Goal: Information Seeking & Learning: Learn about a topic

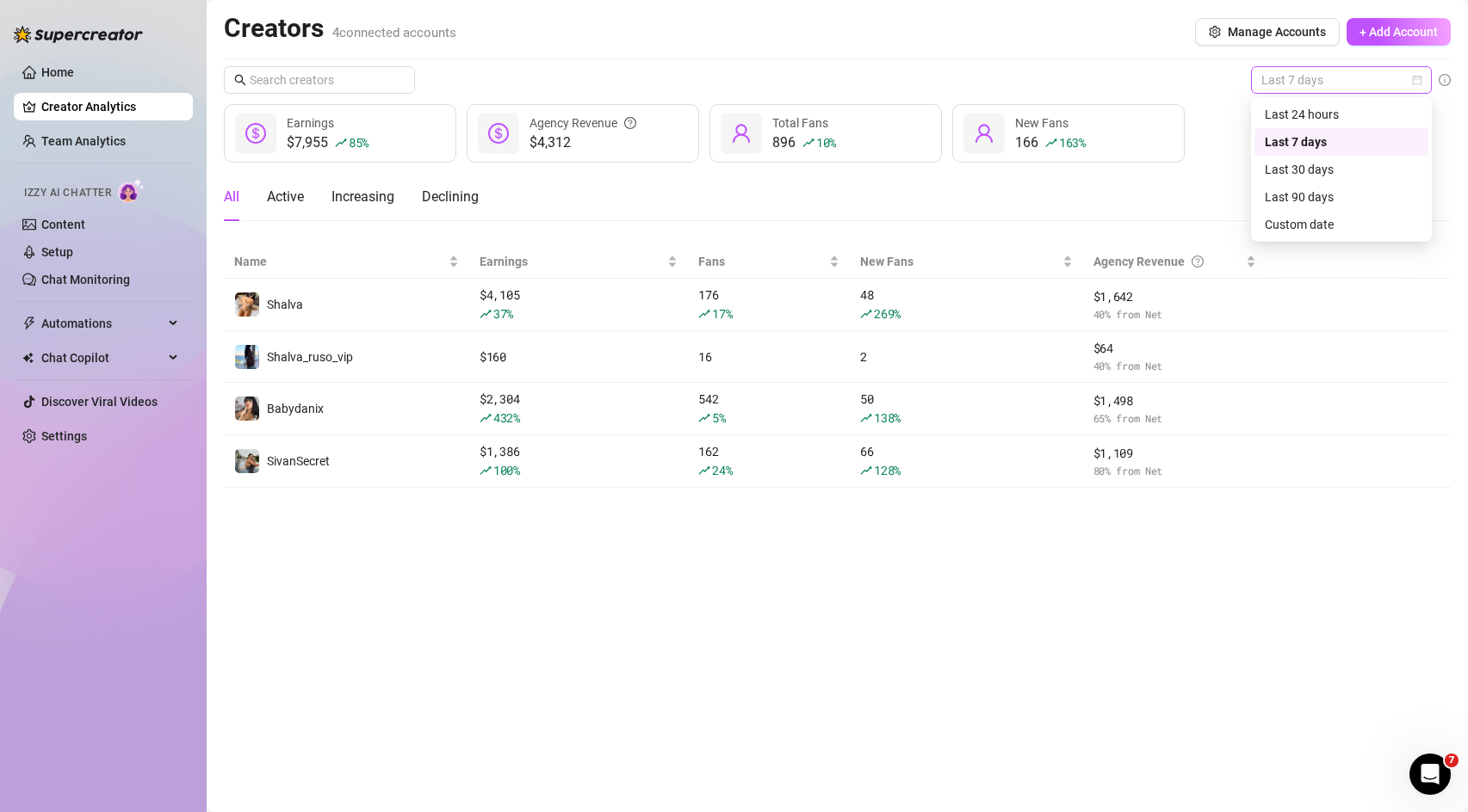
click at [1330, 82] on span "Last 7 days" at bounding box center [1341, 80] width 160 height 26
click at [1305, 230] on div "Custom date" at bounding box center [1341, 224] width 153 height 19
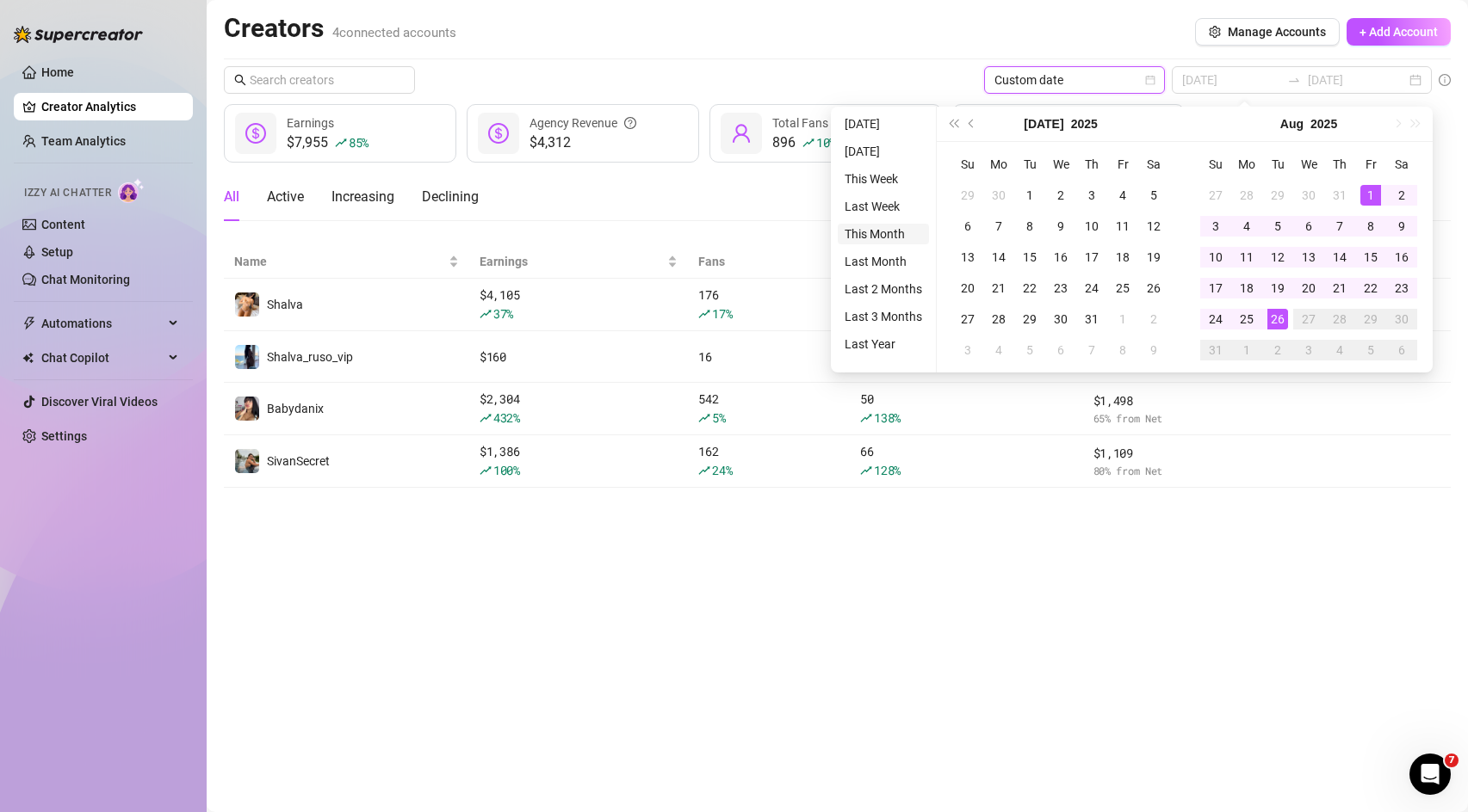
type input "[DATE]"
click at [867, 236] on li "This Month" at bounding box center [883, 234] width 92 height 20
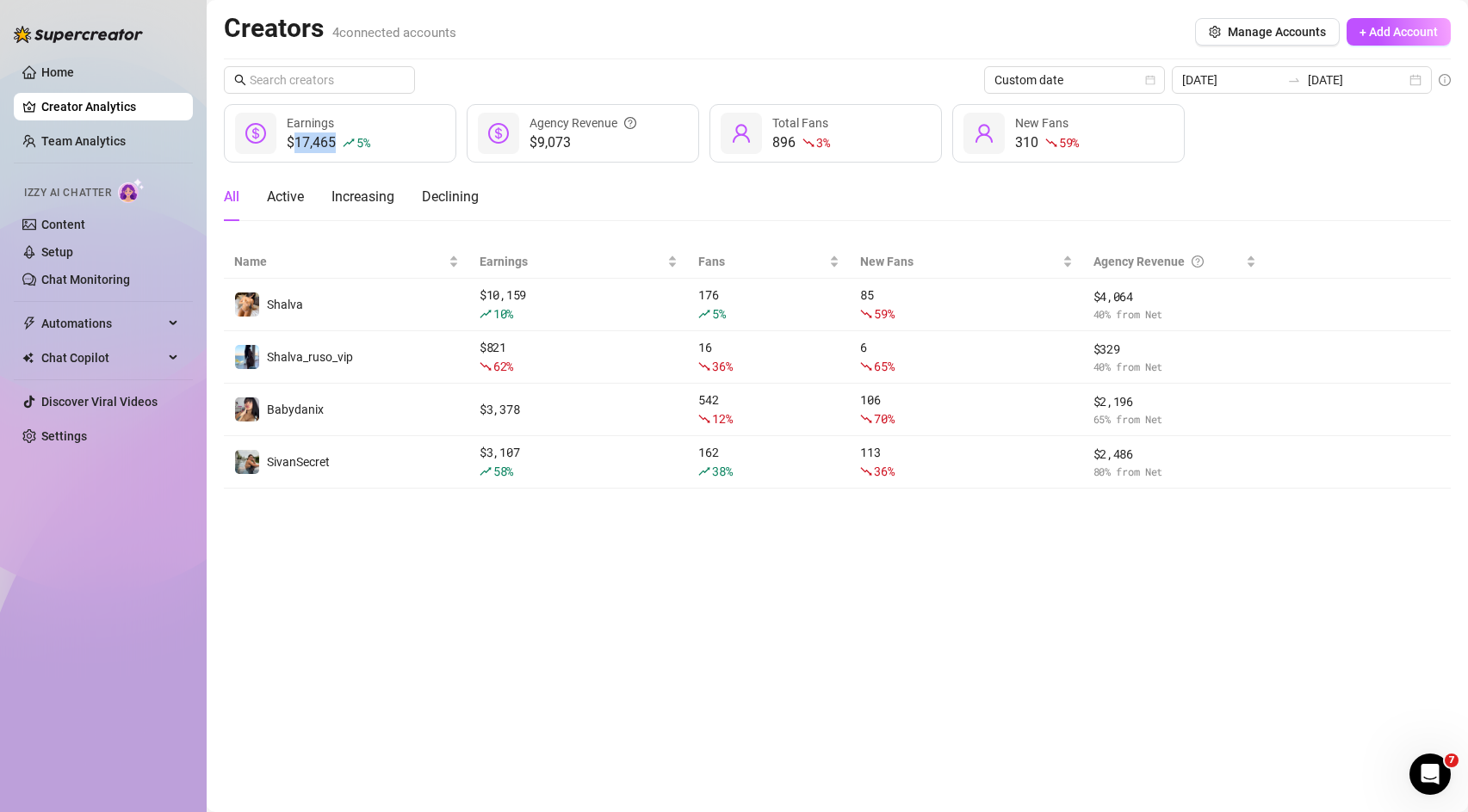
drag, startPoint x: 290, startPoint y: 141, endPoint x: 334, endPoint y: 142, distance: 44.0
click at [334, 142] on div "$17,465 5 %" at bounding box center [328, 142] width 83 height 20
click at [349, 168] on div "Custom date [DATE] [DATE] $17,465 5 % Earnings $9,073 Agency Revenue 896 3 % To…" at bounding box center [837, 278] width 1226 height 423
drag, startPoint x: 578, startPoint y: 146, endPoint x: 533, endPoint y: 146, distance: 45.0
click at [533, 146] on span "$9,073" at bounding box center [583, 142] width 107 height 20
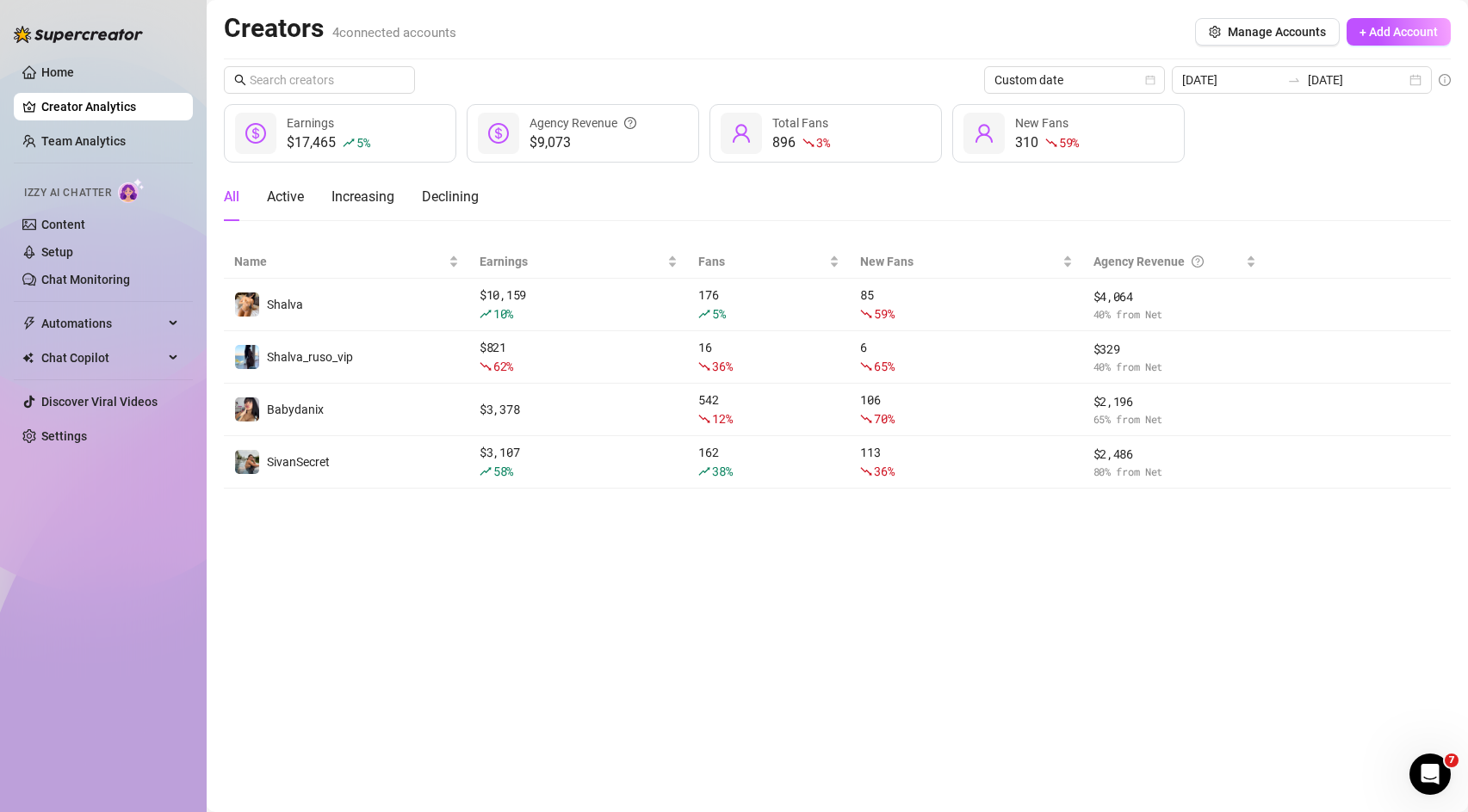
click at [565, 171] on div "Custom date [DATE] [DATE] $17,465 5 % Earnings $9,073 Agency Revenue 896 3 % To…" at bounding box center [837, 278] width 1226 height 423
drag, startPoint x: 297, startPoint y: 141, endPoint x: 334, endPoint y: 141, distance: 37.0
click at [334, 141] on div "$17,465 5 %" at bounding box center [328, 142] width 83 height 20
click at [395, 160] on div "$17,465 5 % Earnings" at bounding box center [340, 133] width 233 height 59
click at [298, 198] on div "Active" at bounding box center [285, 196] width 37 height 20
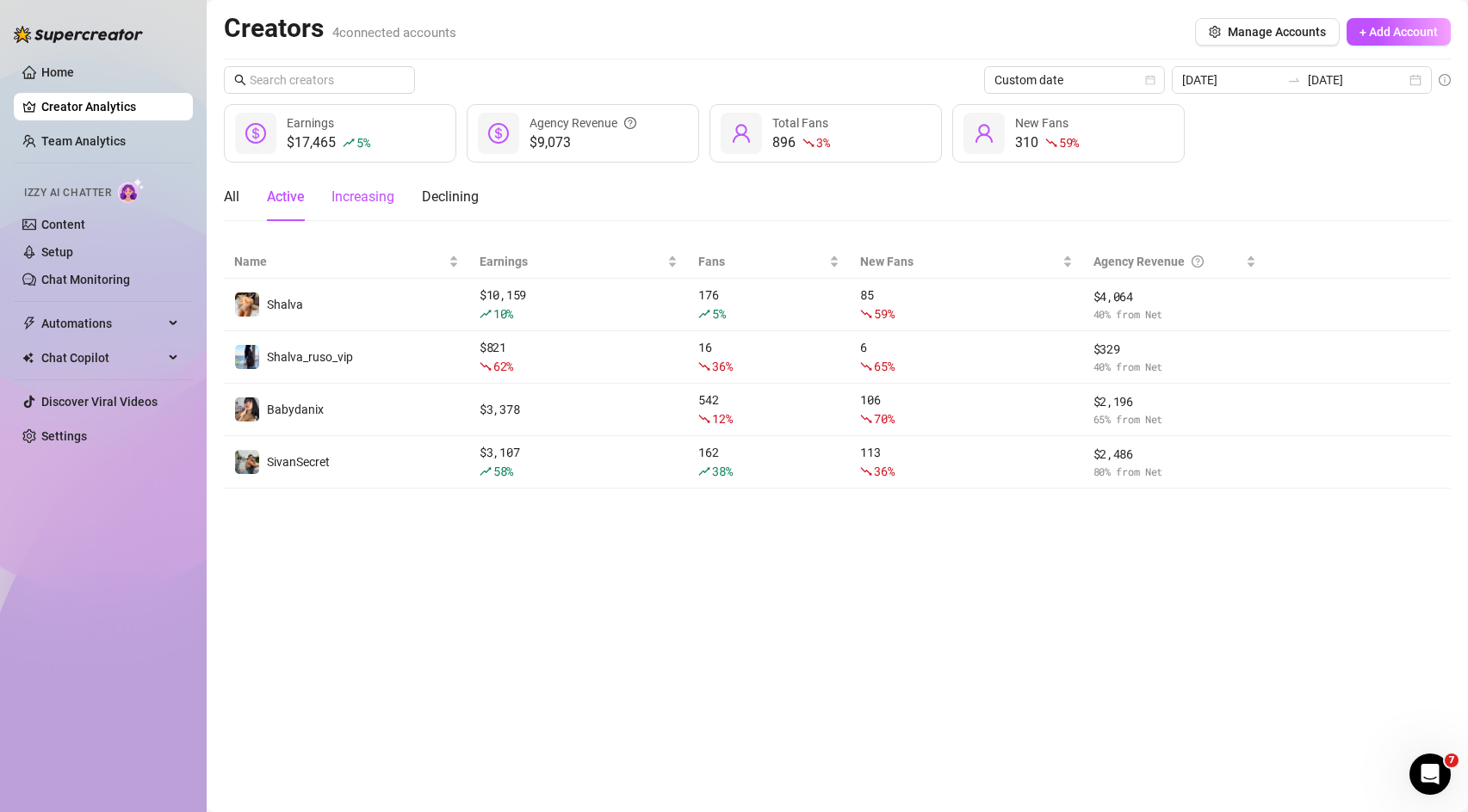
click at [371, 206] on div "Increasing" at bounding box center [363, 196] width 63 height 20
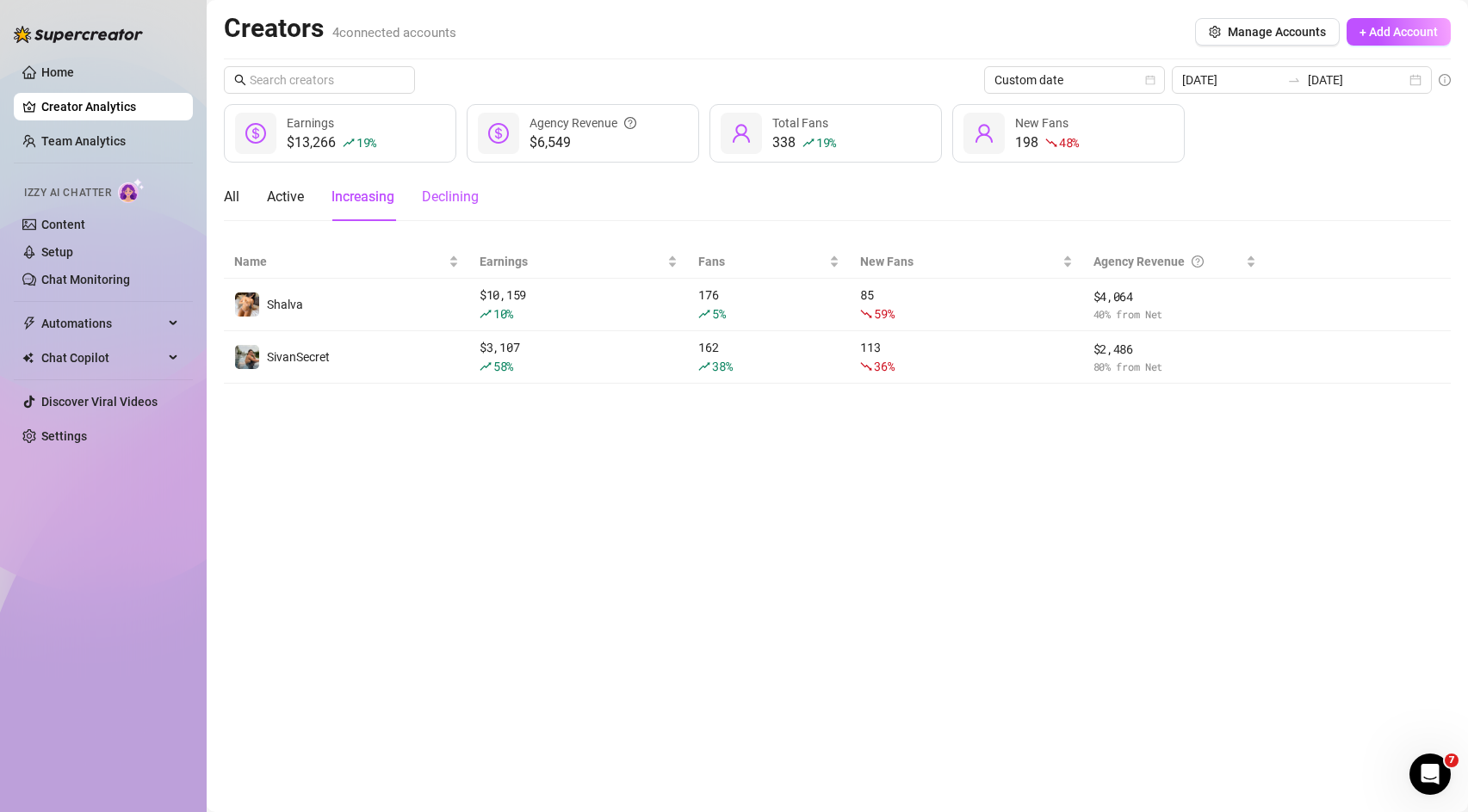
click at [449, 193] on div "Declining" at bounding box center [451, 196] width 57 height 20
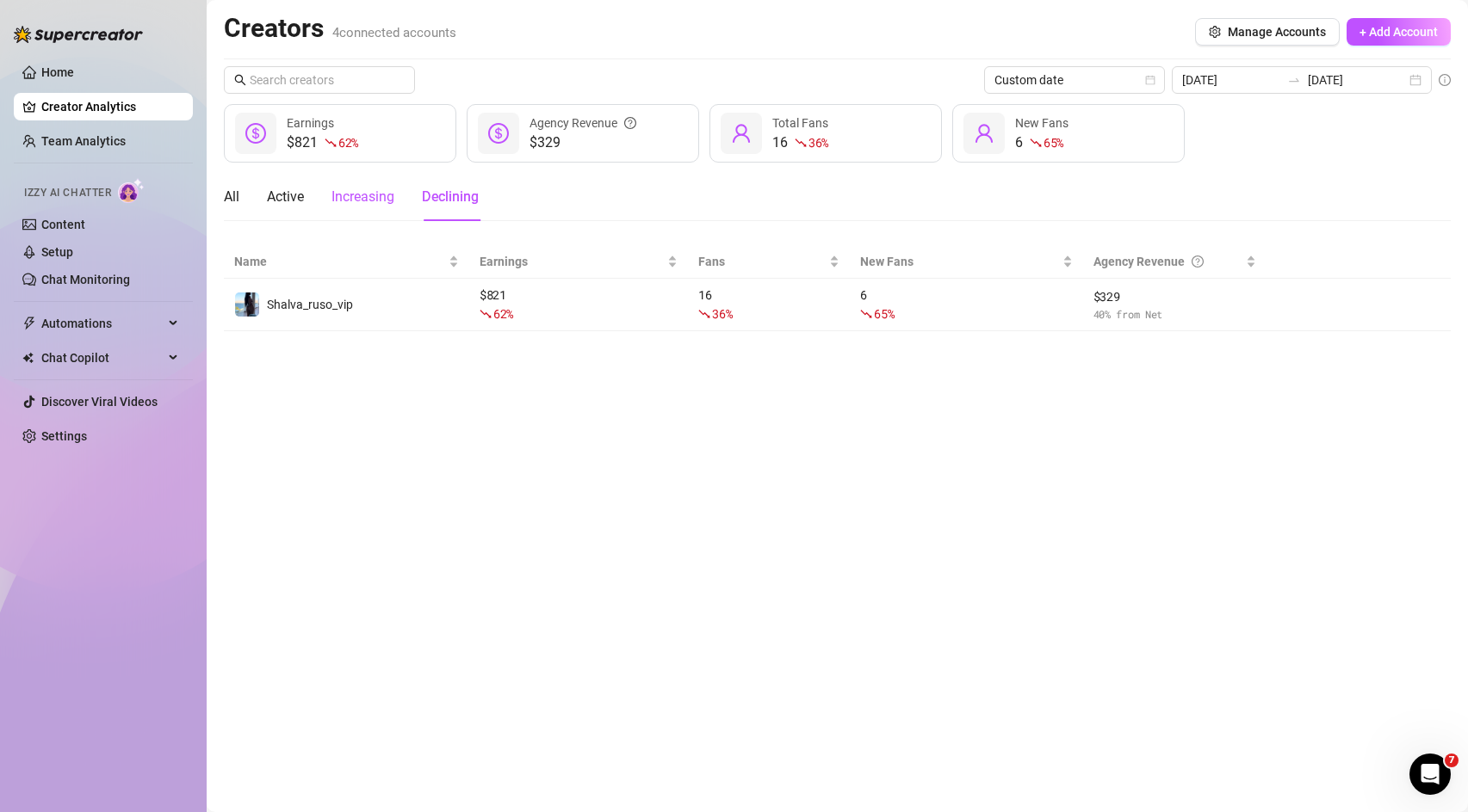
click at [357, 193] on div "Increasing" at bounding box center [363, 196] width 63 height 20
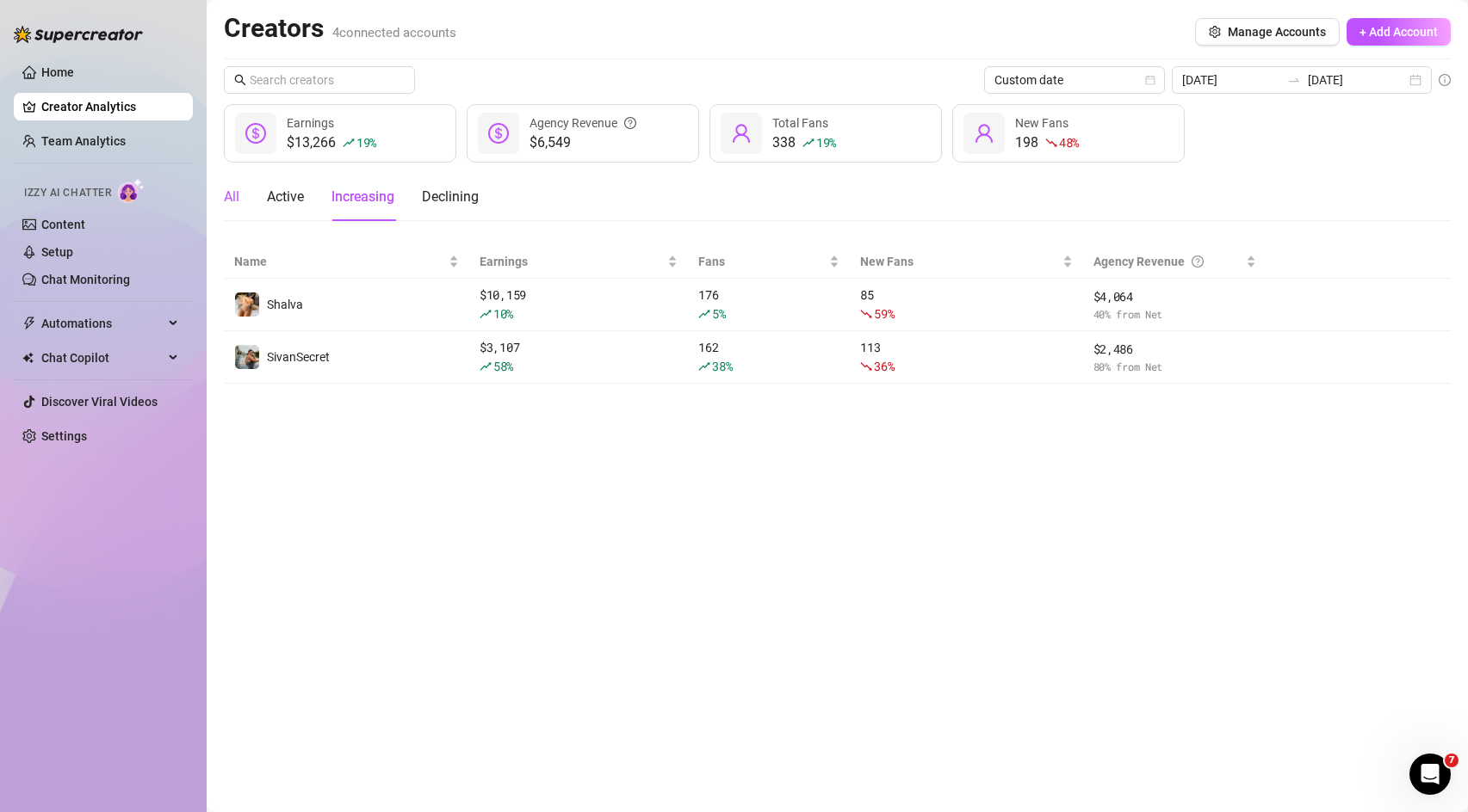
click at [234, 196] on div "All" at bounding box center [231, 196] width 15 height 20
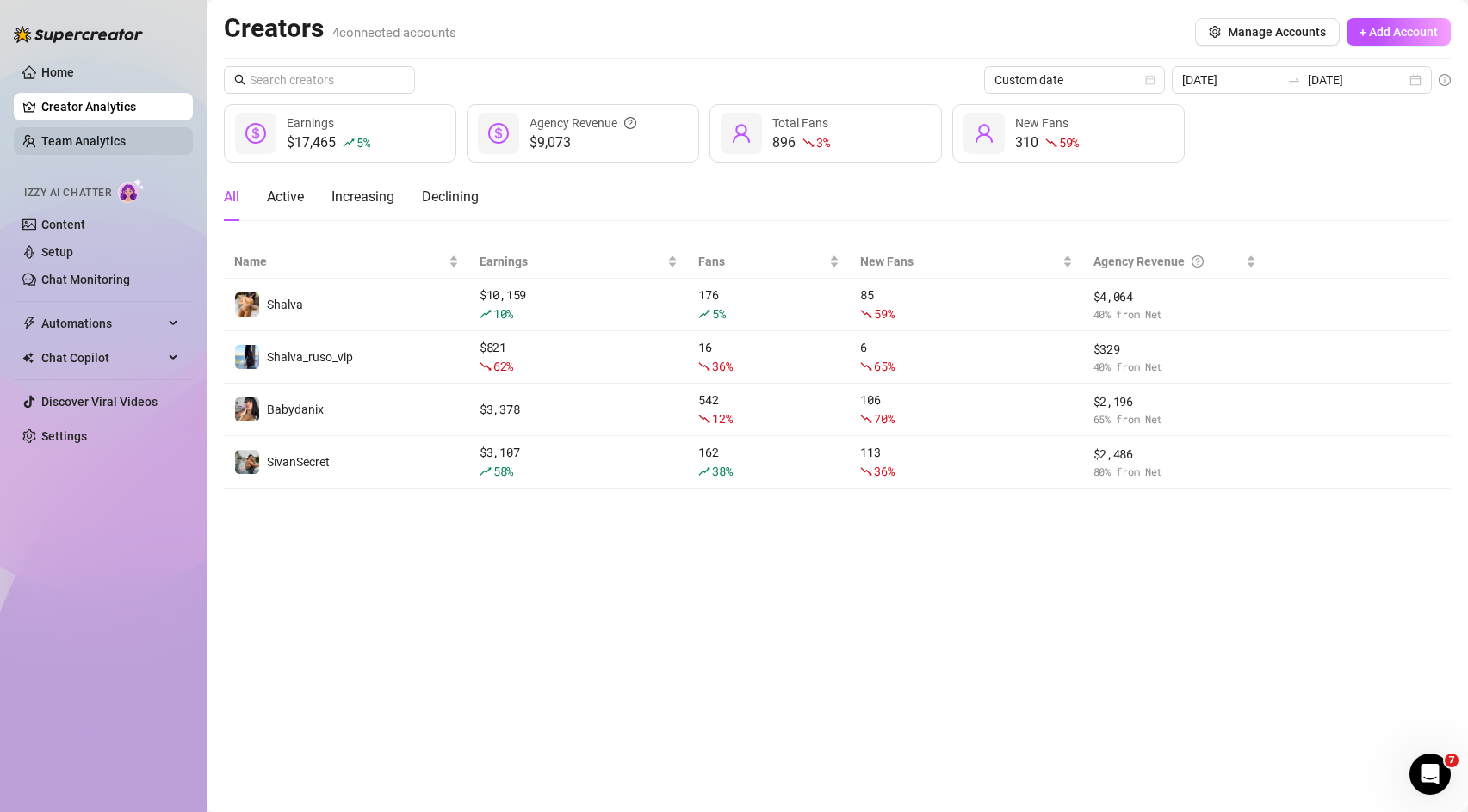
click at [125, 139] on link "Team Analytics" at bounding box center [83, 140] width 84 height 13
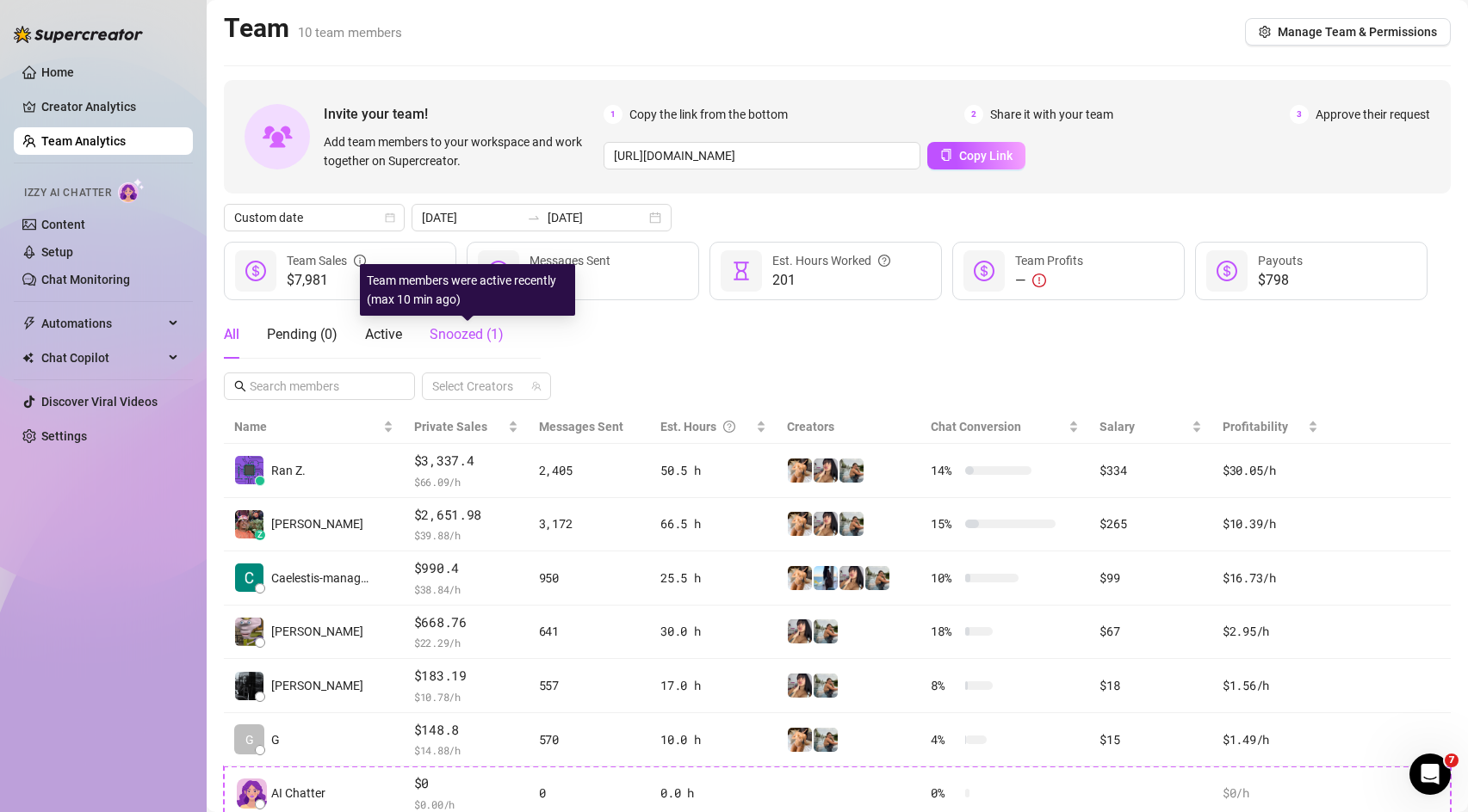
click at [500, 344] on div "Snoozed ( 1 )" at bounding box center [466, 334] width 74 height 20
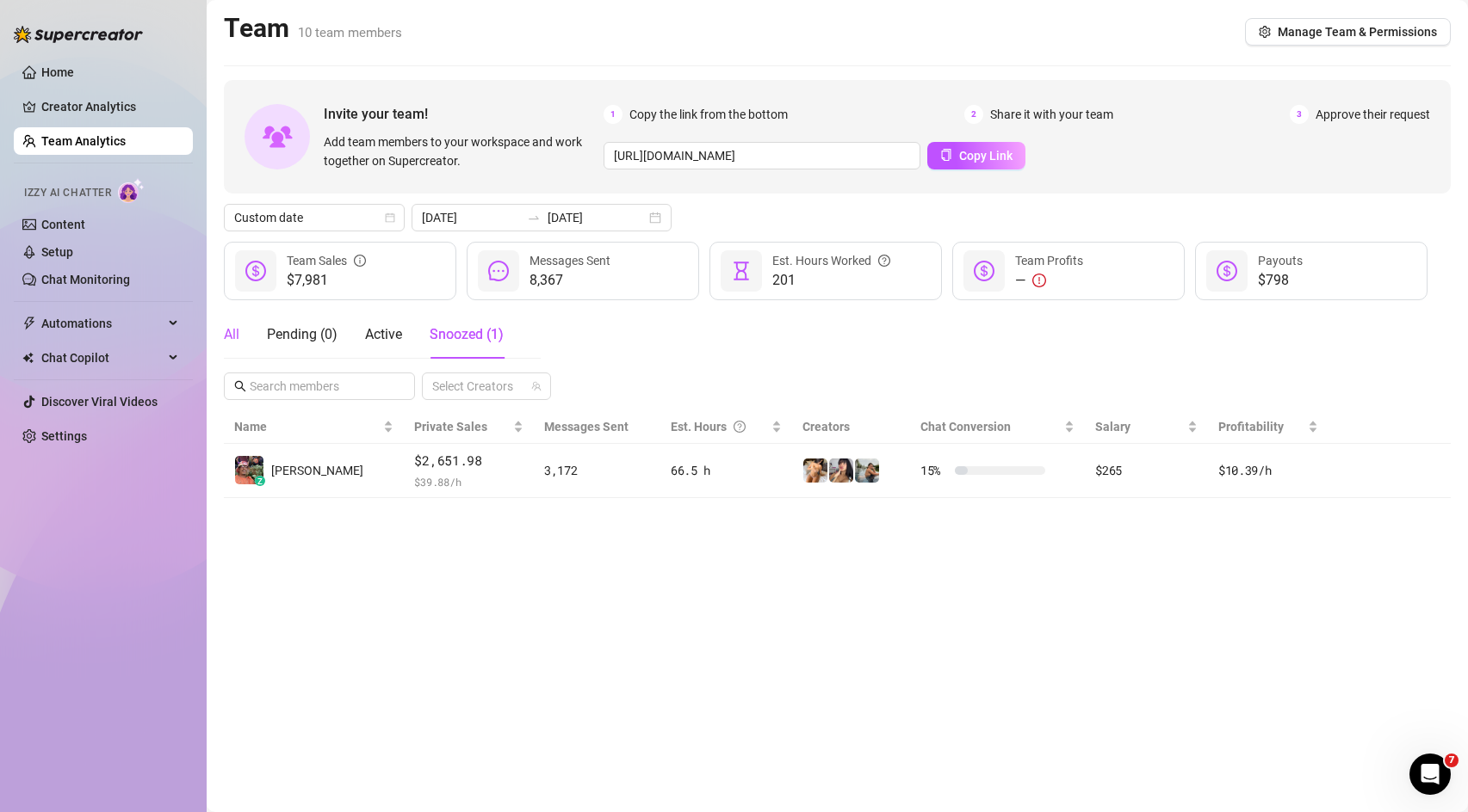
click at [232, 337] on div "All" at bounding box center [231, 334] width 15 height 20
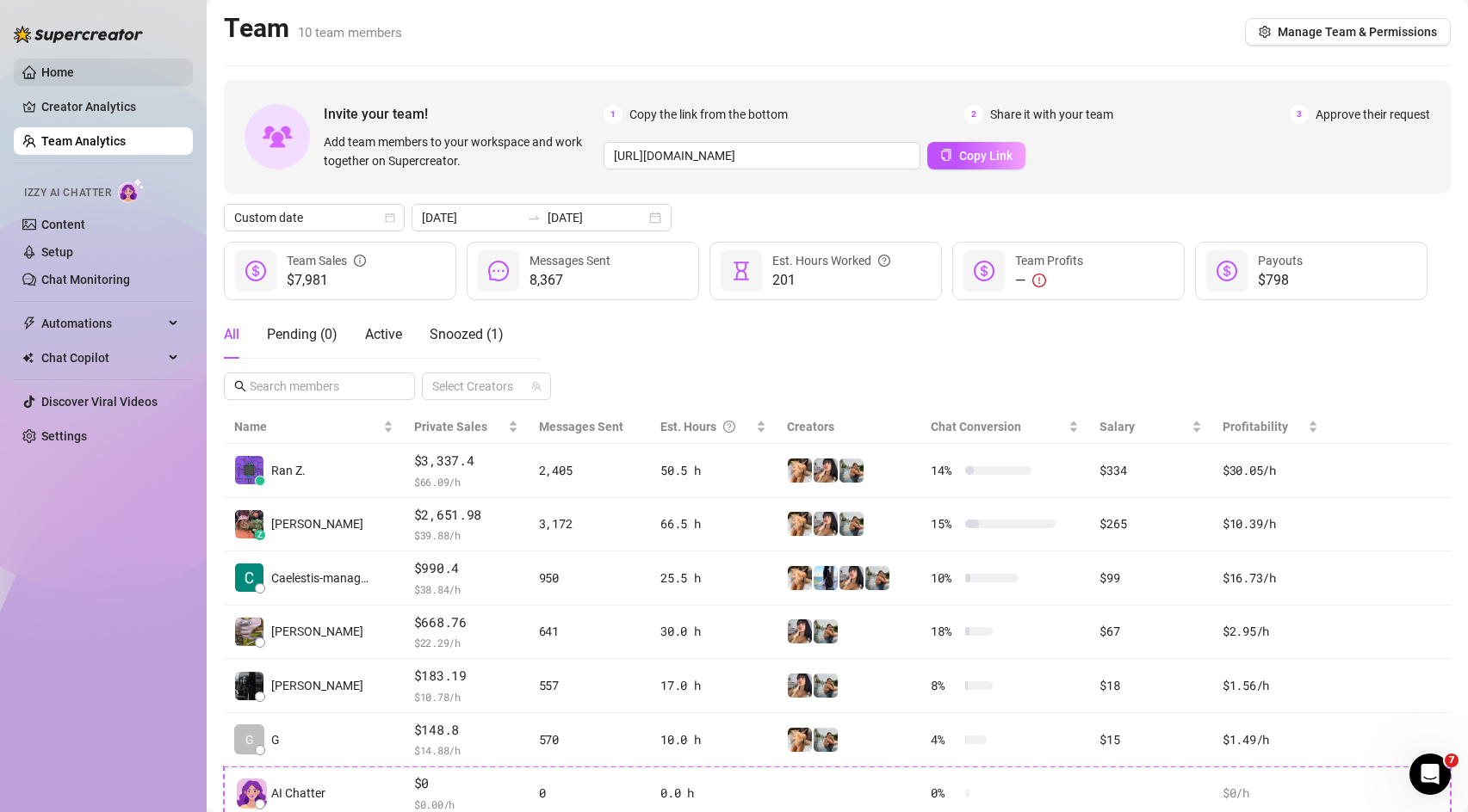
click at [46, 79] on link "Home" at bounding box center [57, 72] width 33 height 13
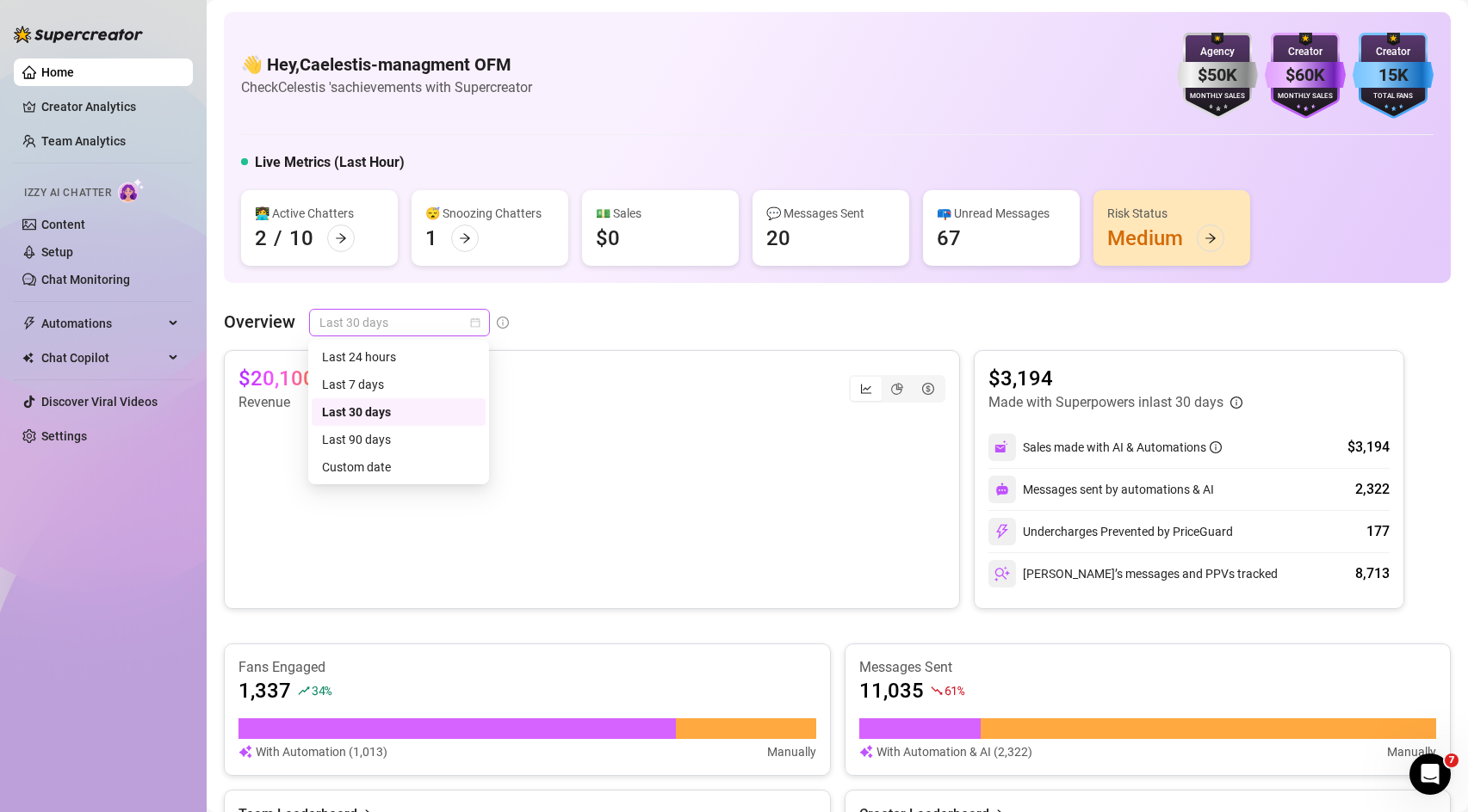
click at [458, 328] on span "Last 30 days" at bounding box center [399, 322] width 160 height 26
click at [395, 464] on div "Custom date" at bounding box center [398, 466] width 153 height 19
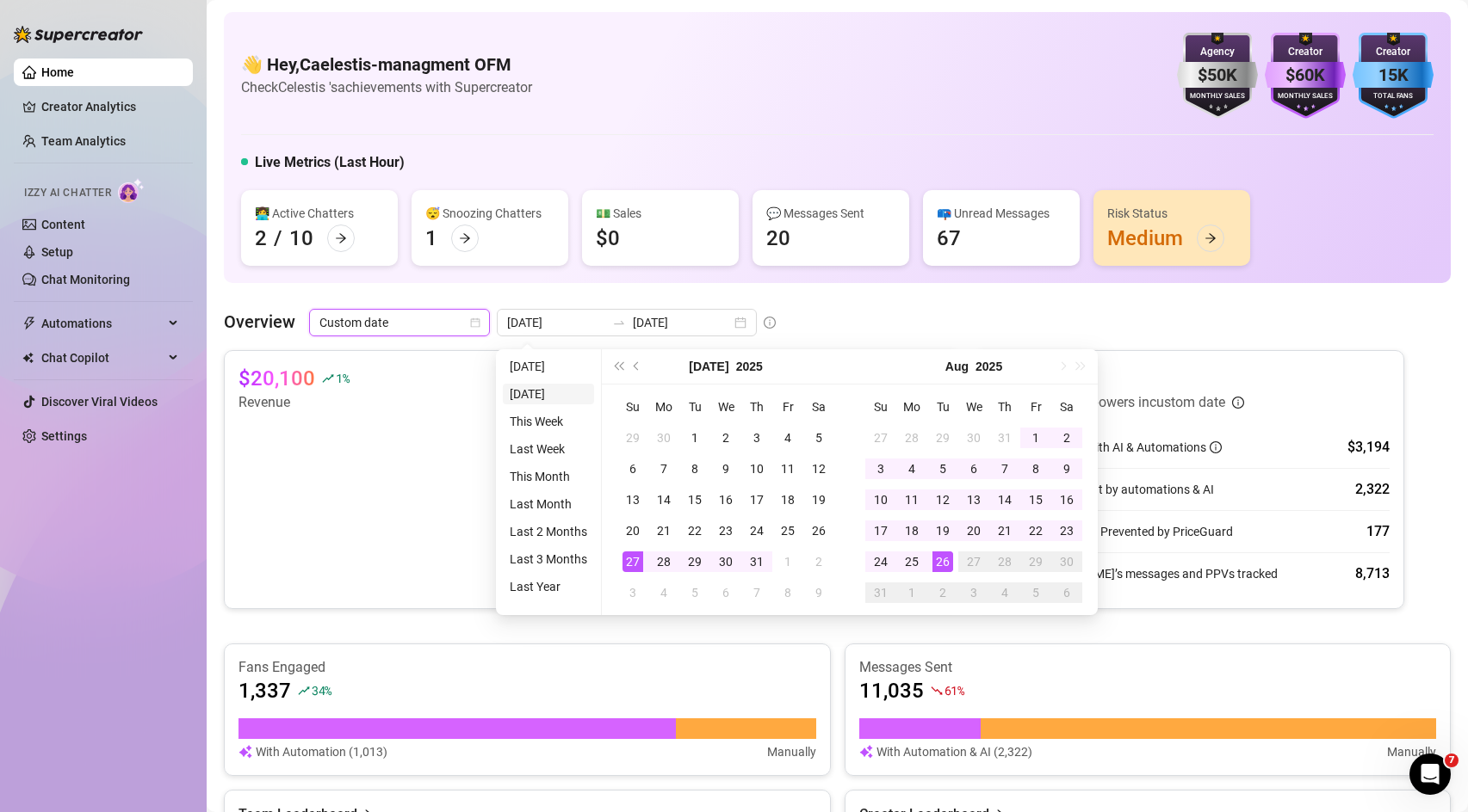
type input "[DATE]"
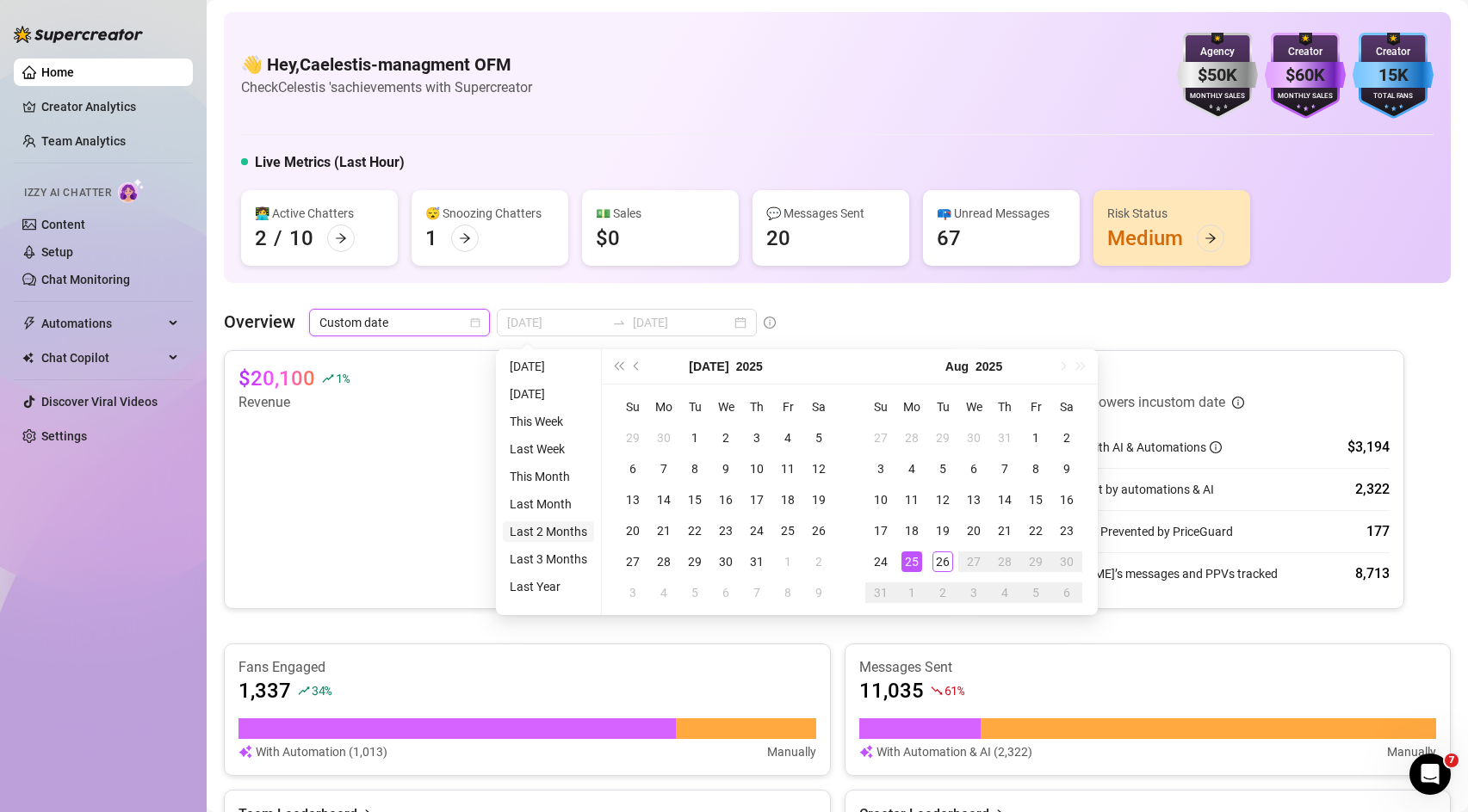
type input "[DATE]"
click at [564, 480] on li "This Month" at bounding box center [548, 476] width 92 height 20
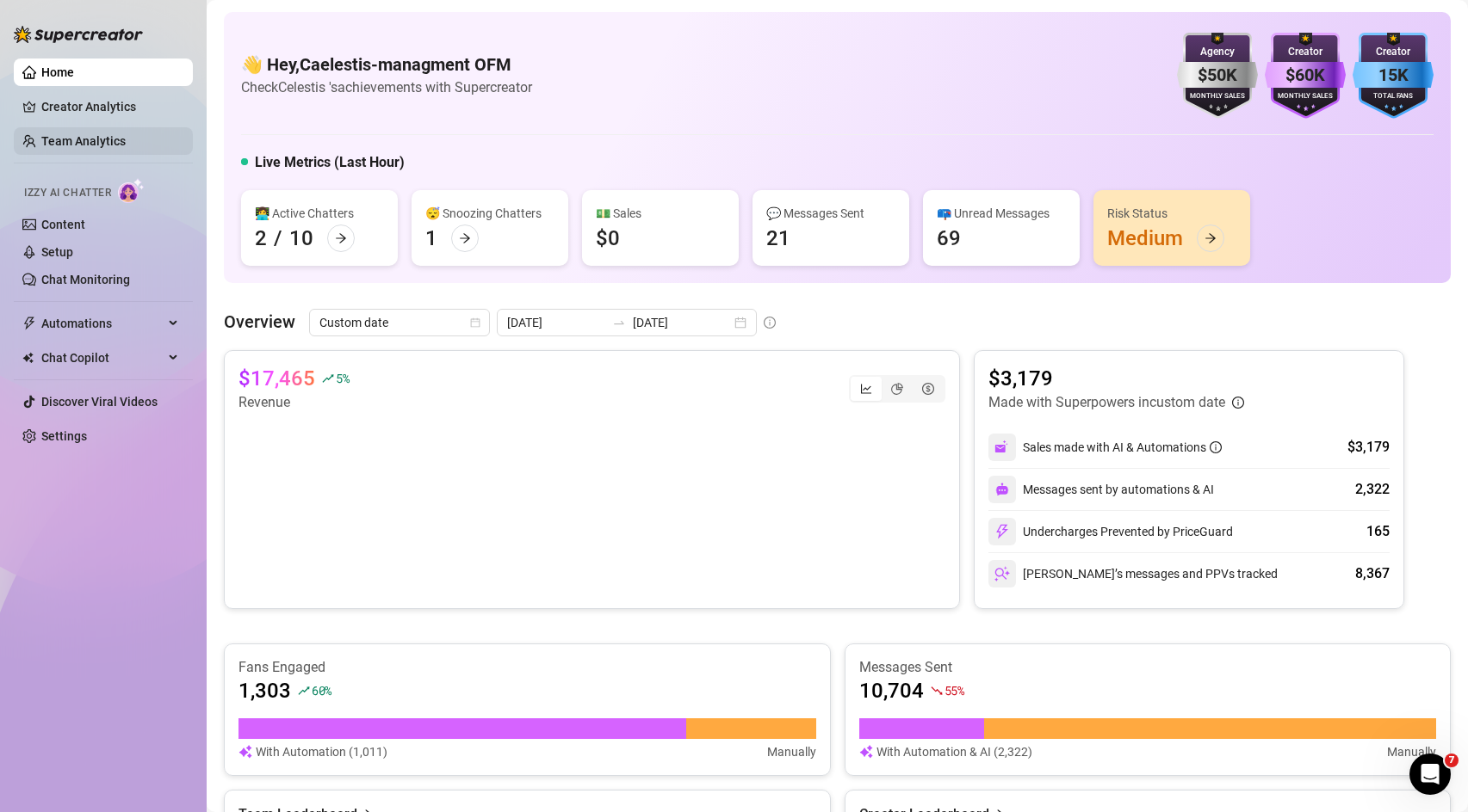
click at [83, 137] on link "Team Analytics" at bounding box center [83, 140] width 84 height 13
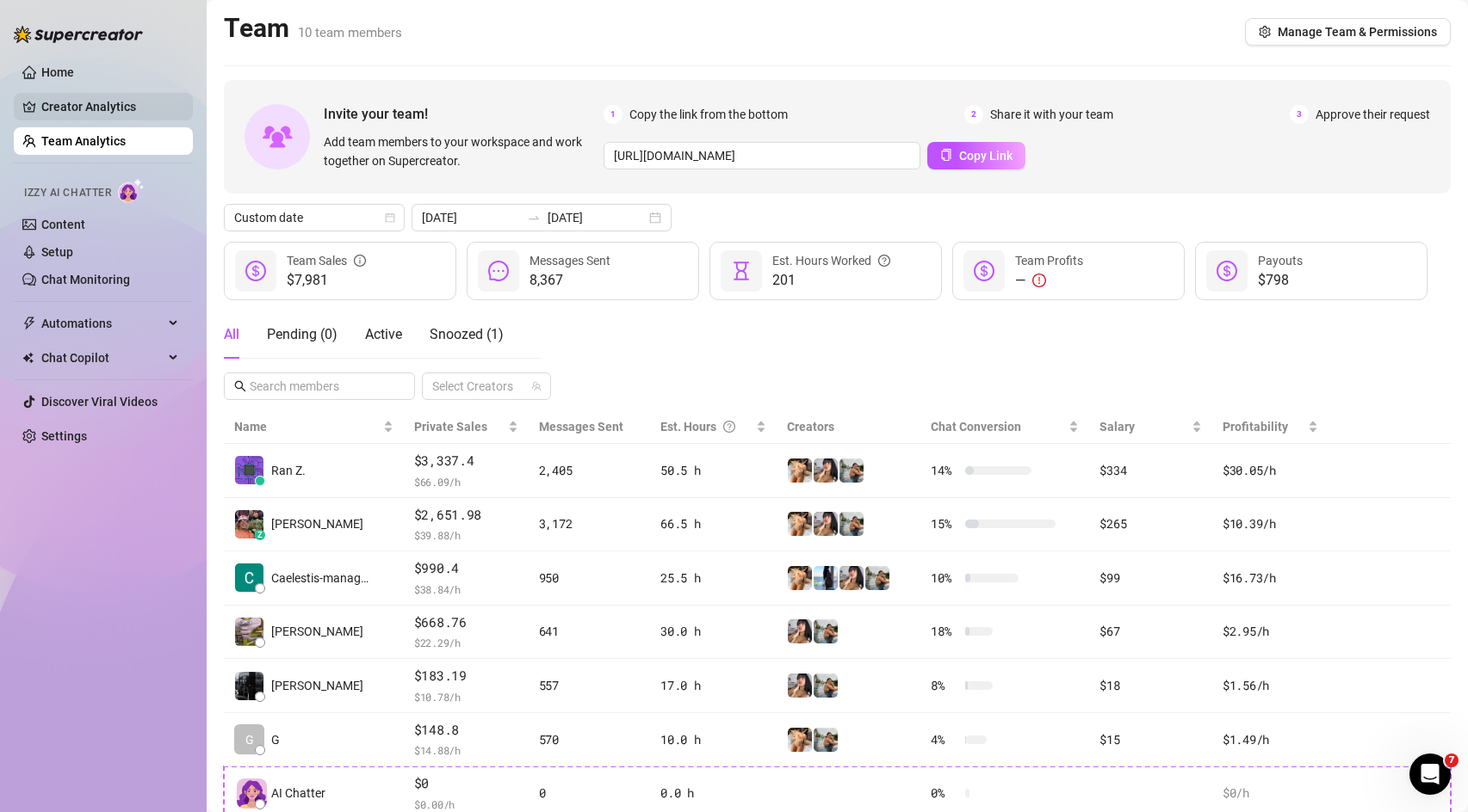
click at [75, 119] on link "Creator Analytics" at bounding box center [109, 107] width 138 height 28
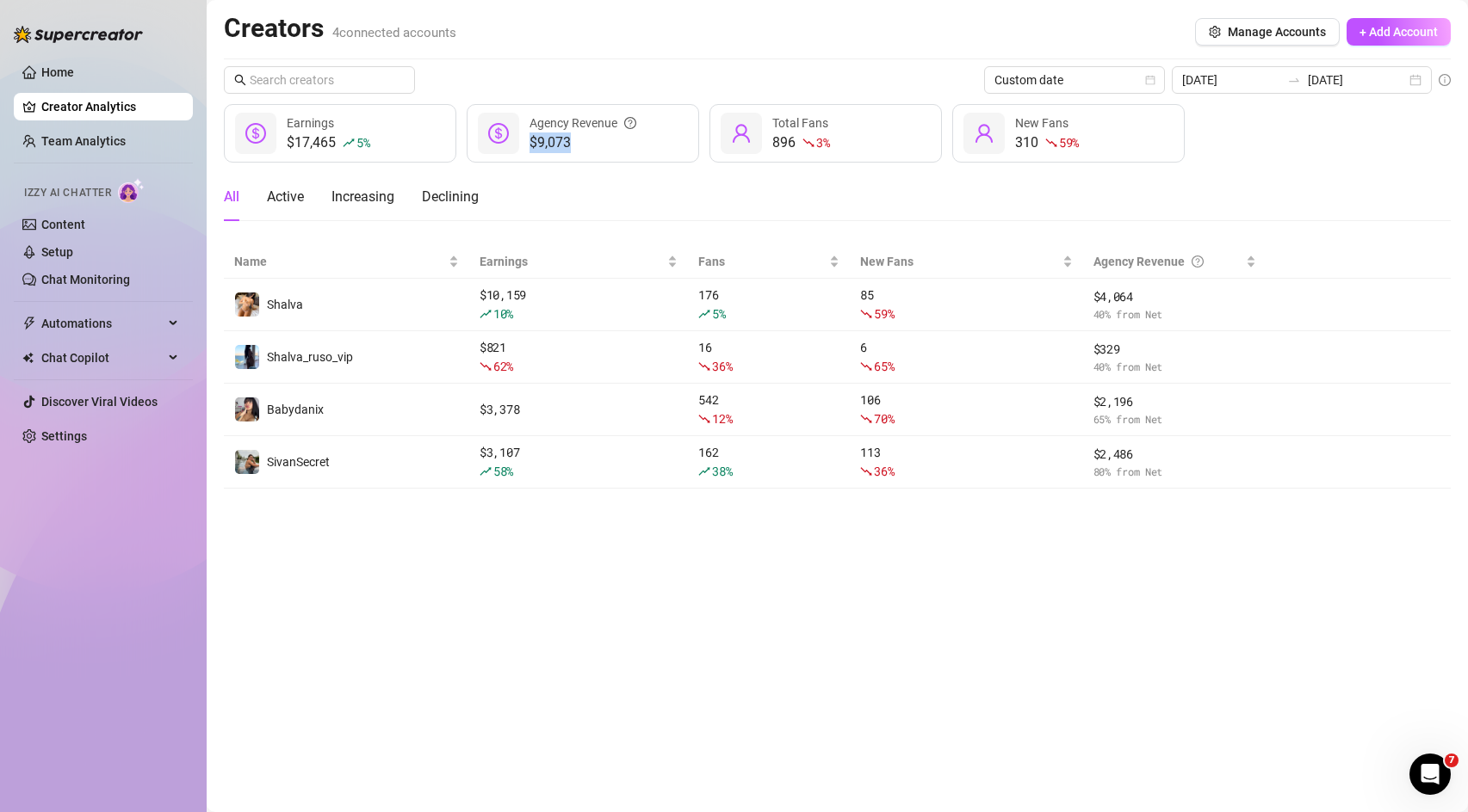
drag, startPoint x: 568, startPoint y: 133, endPoint x: 512, endPoint y: 146, distance: 57.5
click at [512, 146] on div "$9,073 Agency Revenue" at bounding box center [583, 133] width 233 height 59
click at [566, 180] on div "All Active Increasing Declining" at bounding box center [837, 197] width 1226 height 48
click at [96, 145] on link "Team Analytics" at bounding box center [83, 140] width 84 height 13
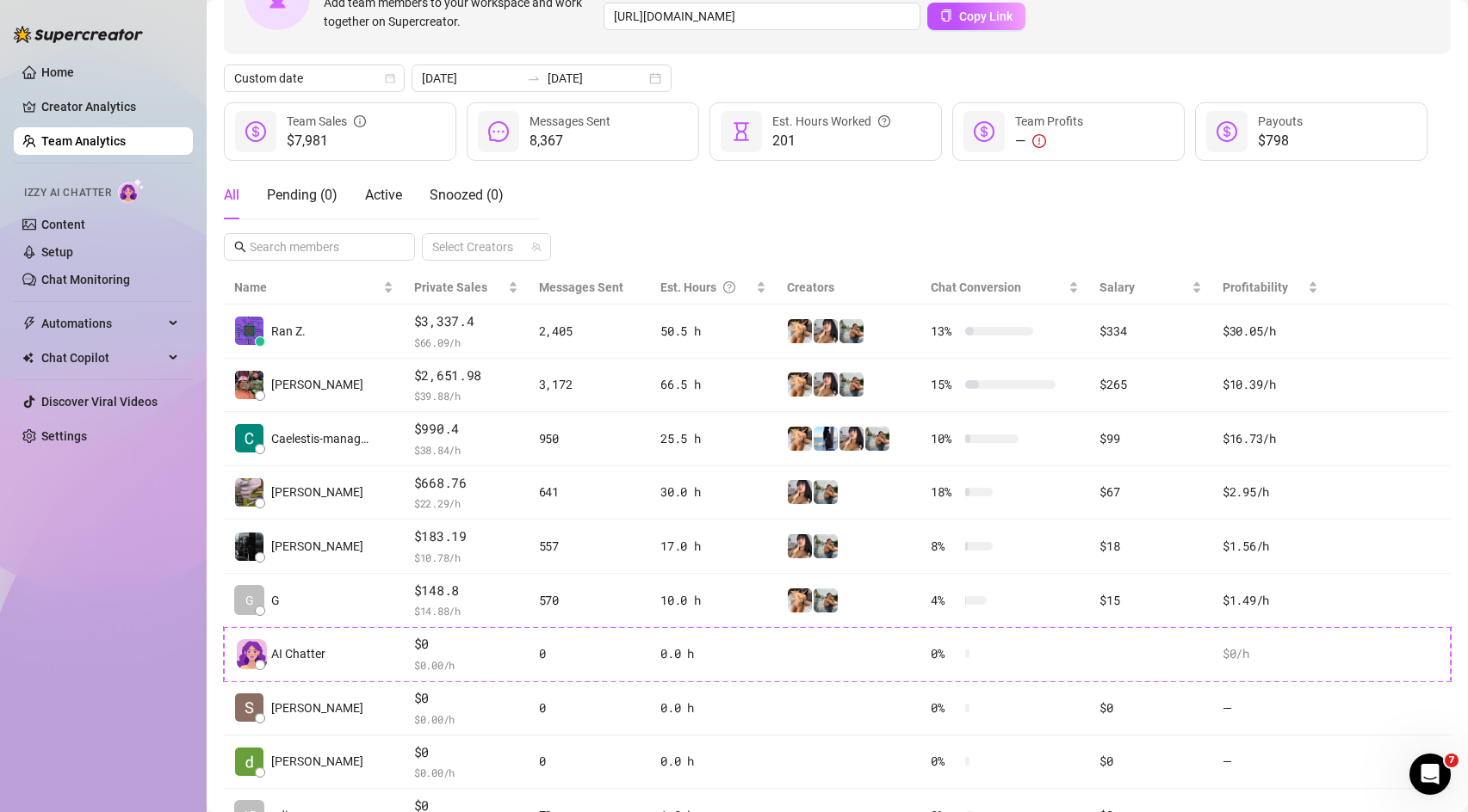
scroll to position [269, 0]
